Goal: Check status: Check status

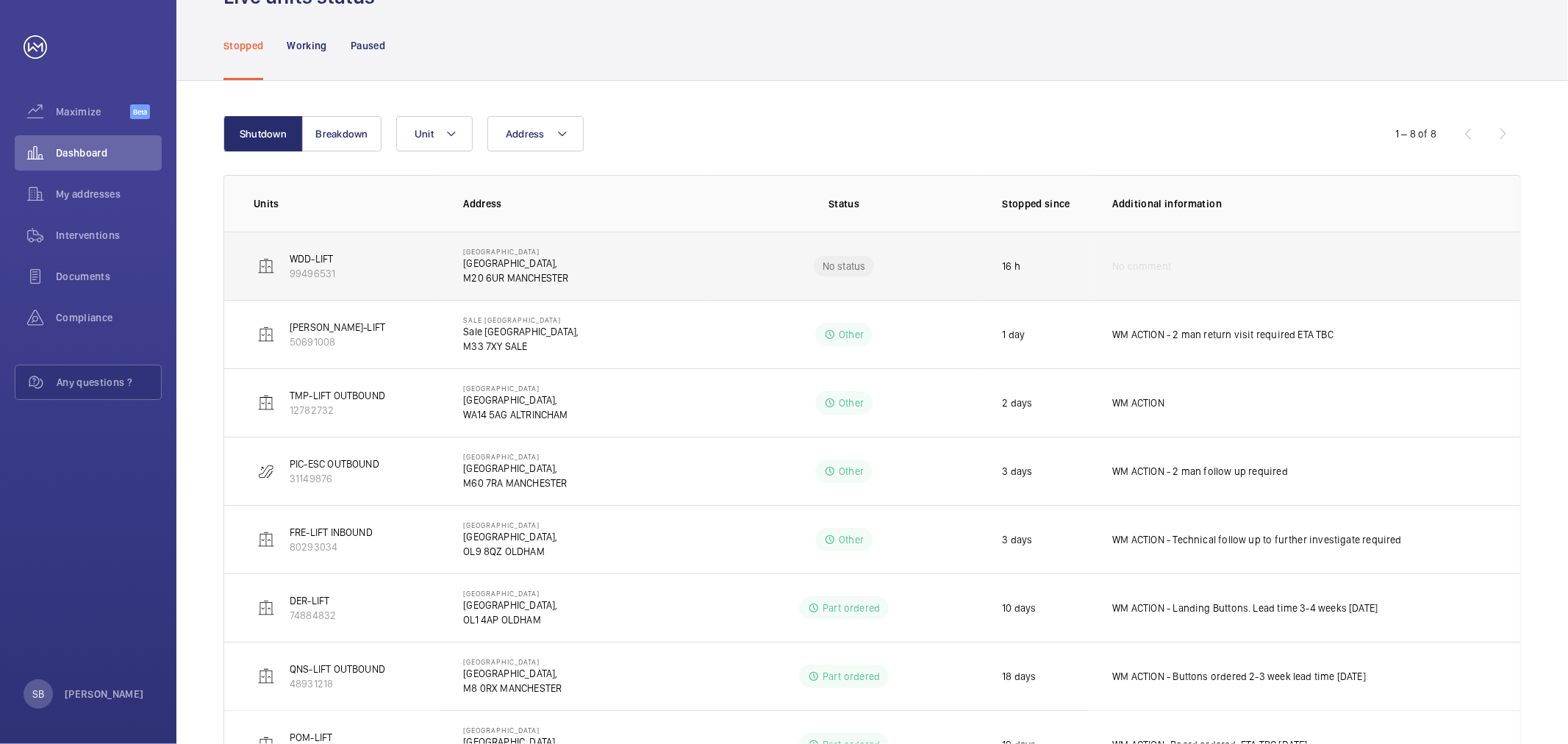
scroll to position [154, 0]
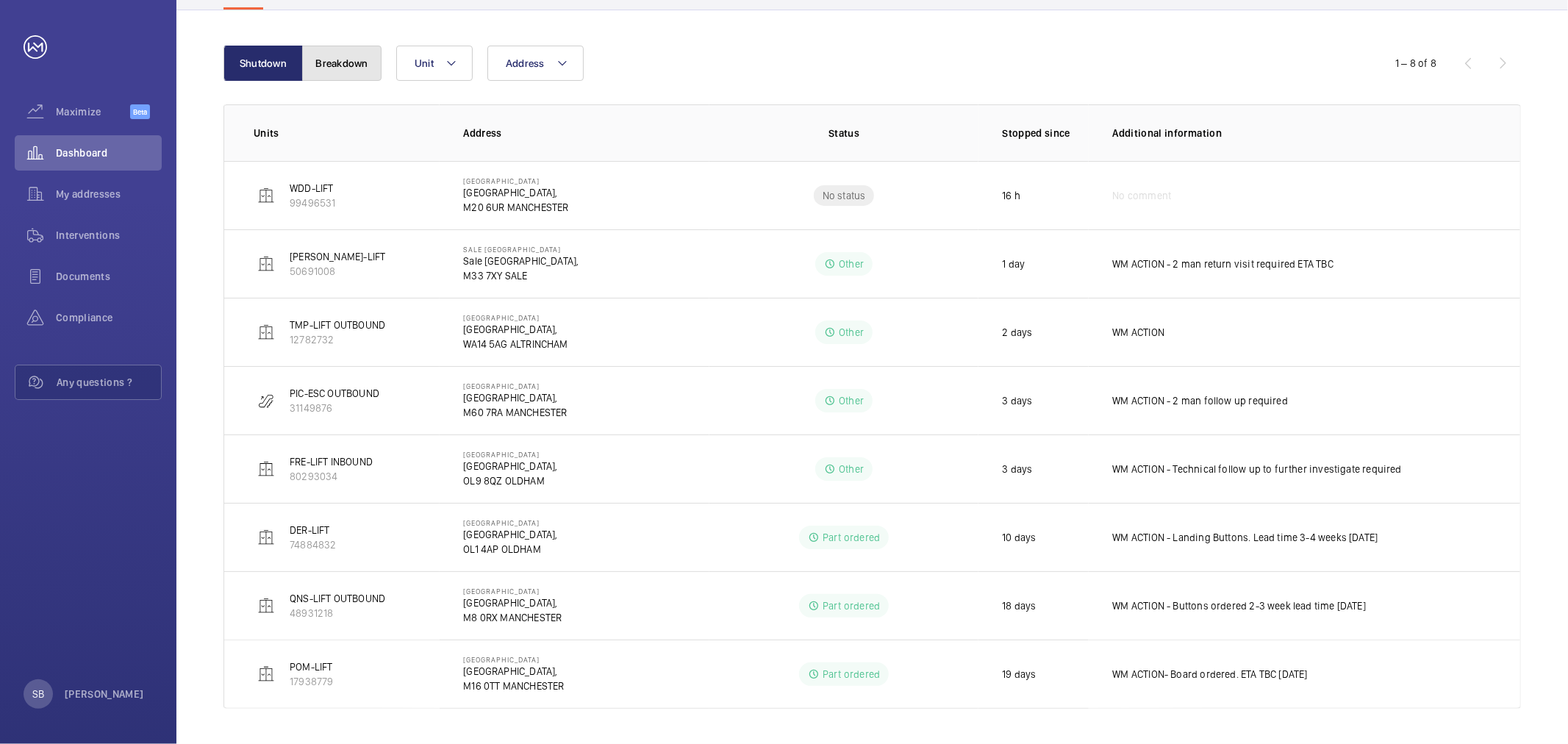
click at [336, 62] on button "Breakdown" at bounding box center [342, 63] width 80 height 35
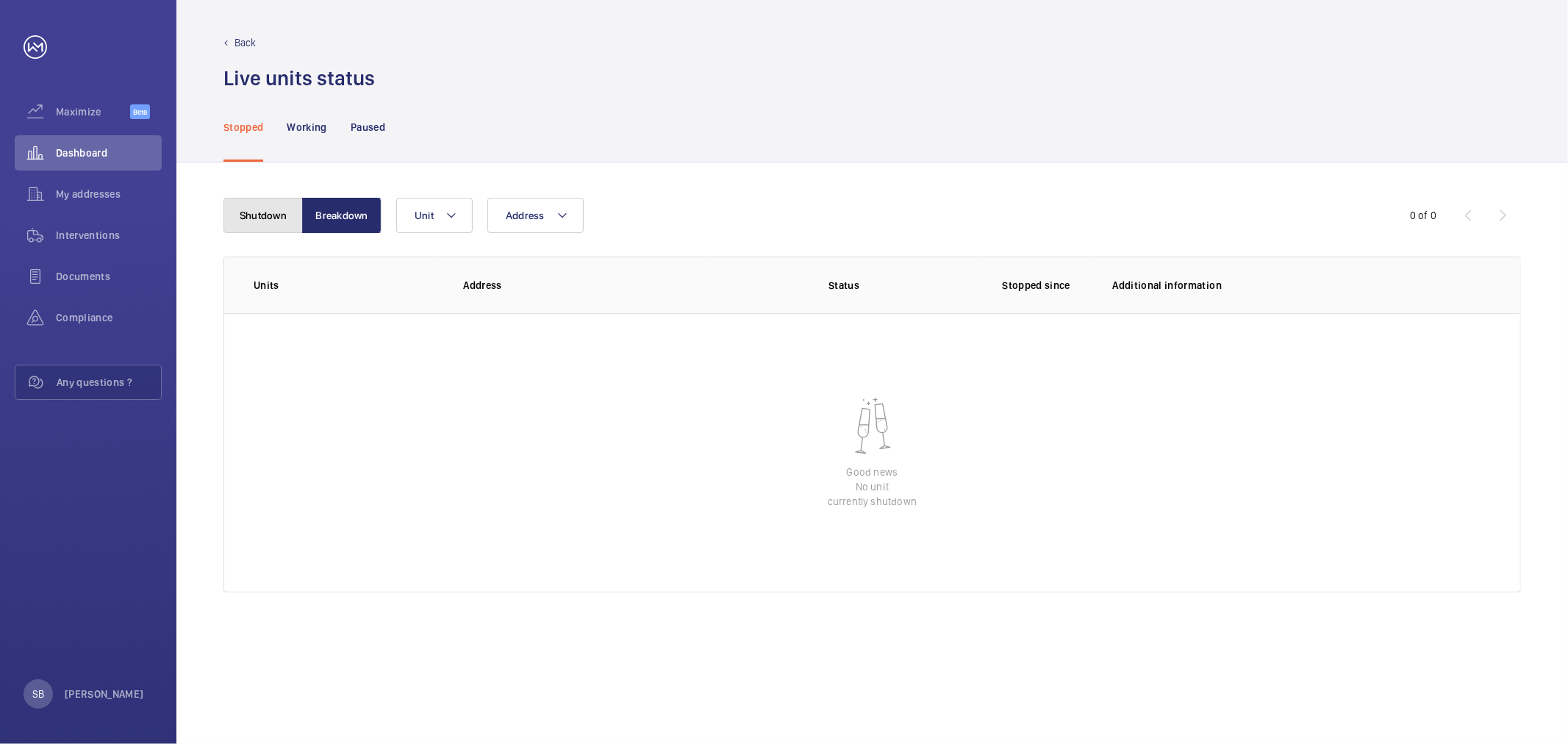
click at [294, 211] on button "Shutdown" at bounding box center [263, 215] width 80 height 35
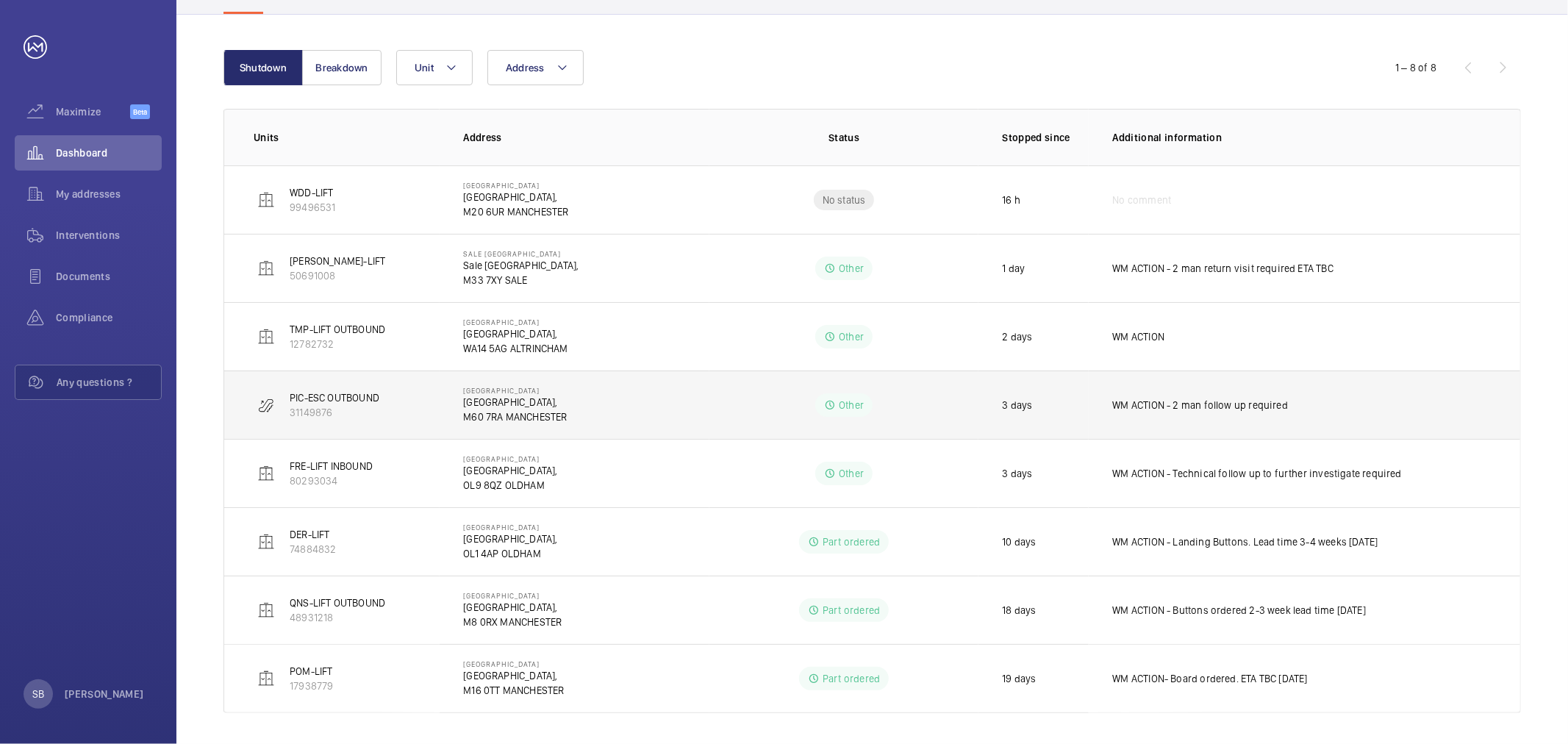
scroll to position [154, 0]
